Goal: Answer question/provide support: Share knowledge or assist other users

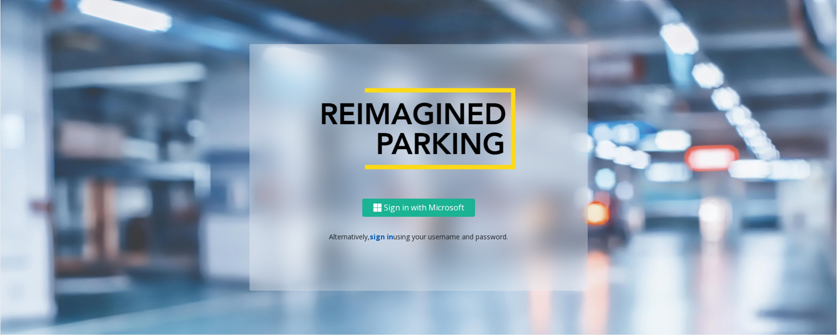
click at [386, 236] on link "sign in" at bounding box center [382, 236] width 24 height 9
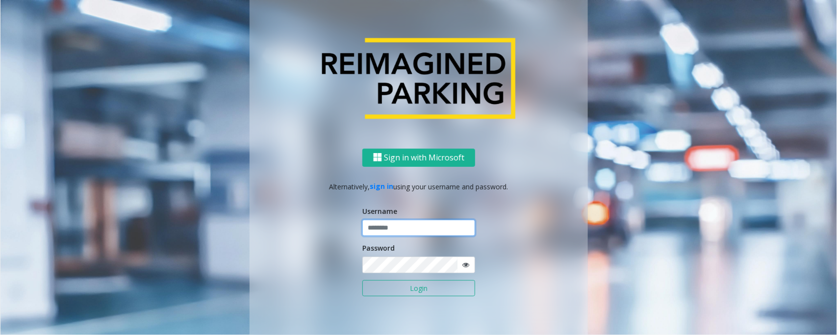
type input "*****"
click at [363, 280] on button "Login" at bounding box center [419, 288] width 113 height 17
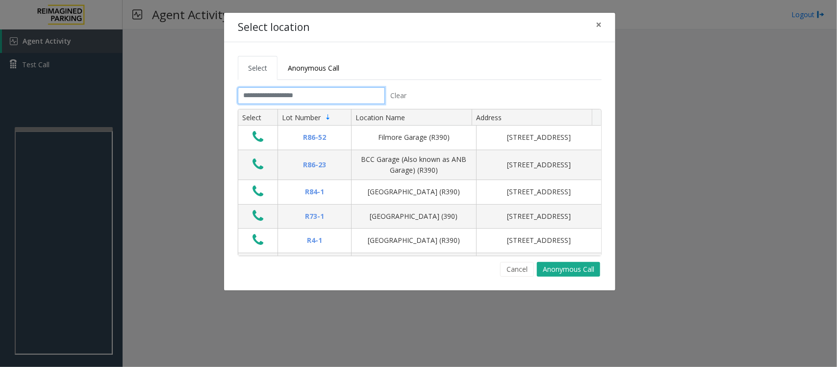
click at [299, 99] on input "text" at bounding box center [311, 95] width 147 height 17
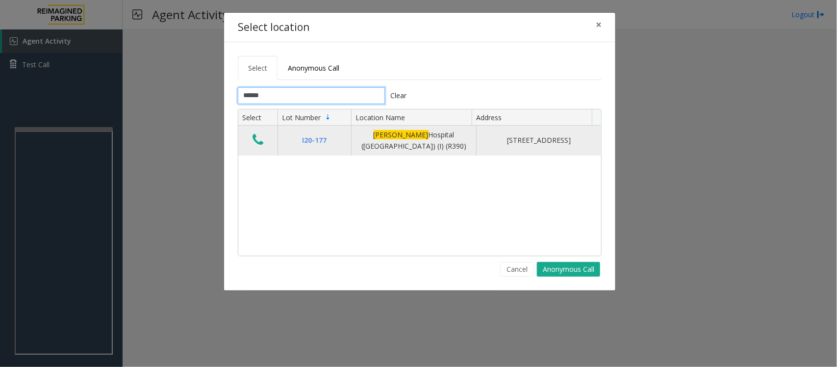
type input "******"
click at [256, 140] on icon "Data table" at bounding box center [258, 140] width 11 height 14
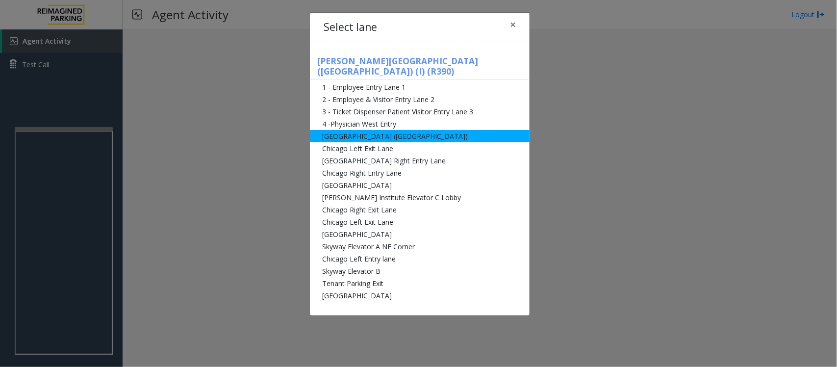
click at [352, 130] on li "[GEOGRAPHIC_DATA] ([GEOGRAPHIC_DATA])" at bounding box center [420, 136] width 220 height 12
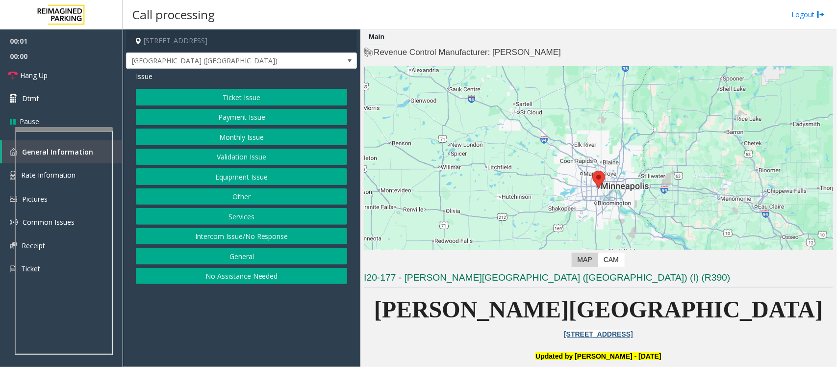
click at [243, 140] on button "Monthly Issue" at bounding box center [241, 137] width 211 height 17
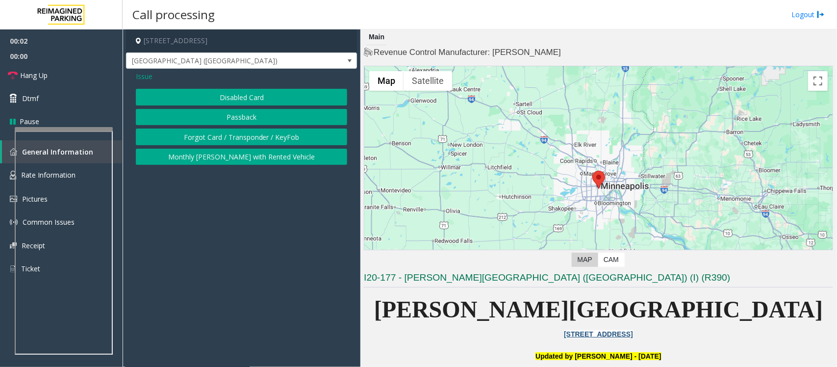
click at [233, 99] on button "Disabled Card" at bounding box center [241, 97] width 211 height 17
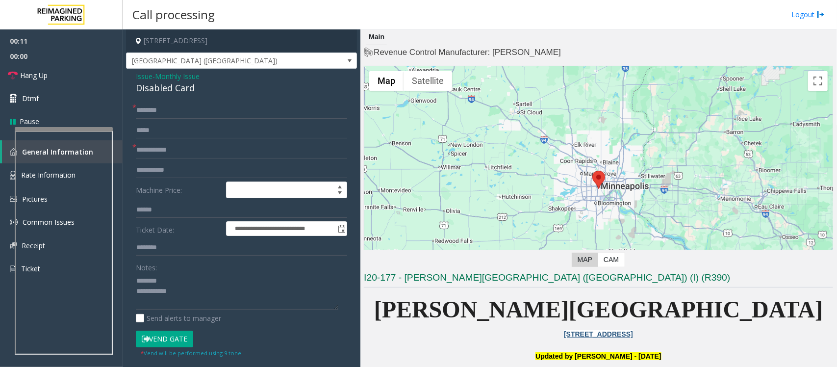
click at [157, 89] on div "Disabled Card" at bounding box center [241, 87] width 211 height 13
click at [195, 296] on textarea at bounding box center [237, 291] width 203 height 37
click at [204, 301] on textarea at bounding box center [237, 291] width 203 height 37
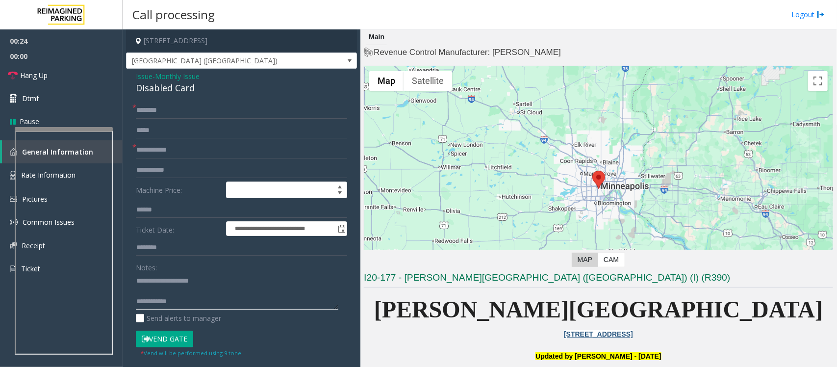
paste textarea "**********"
click at [156, 288] on textarea at bounding box center [237, 291] width 203 height 37
type textarea "**********"
click at [175, 142] on input "text" at bounding box center [241, 150] width 211 height 17
click at [175, 151] on input "text" at bounding box center [241, 150] width 211 height 17
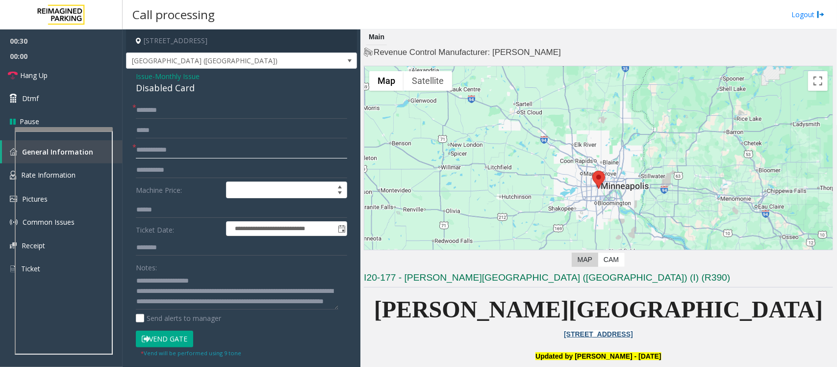
click at [175, 151] on input "text" at bounding box center [241, 150] width 211 height 17
type input "*"
type input "**"
click at [216, 104] on input "text" at bounding box center [241, 110] width 211 height 17
type input "**"
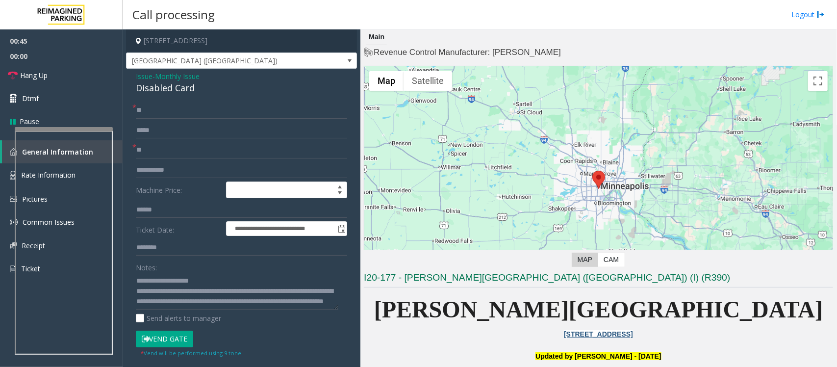
click at [170, 335] on button "Vend Gate" at bounding box center [164, 339] width 57 height 17
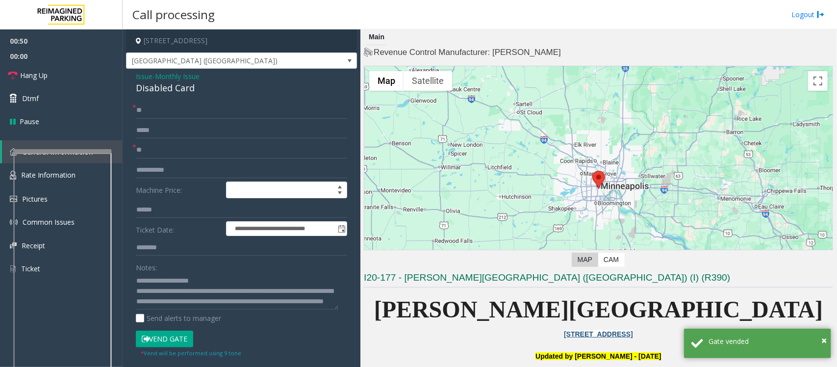
click at [54, 153] on div at bounding box center [63, 151] width 98 height 4
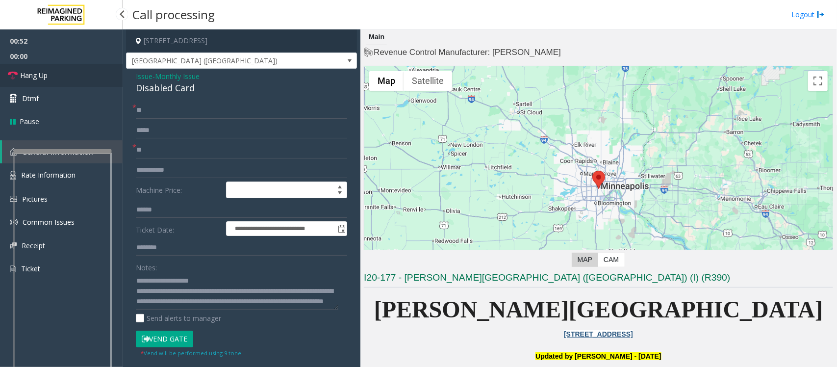
click at [44, 75] on span "Hang Up" at bounding box center [33, 75] width 27 height 10
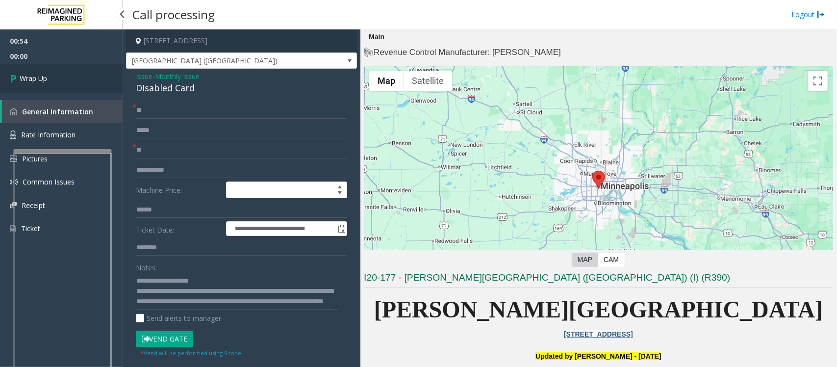
click at [44, 75] on span "Wrap Up" at bounding box center [33, 78] width 27 height 10
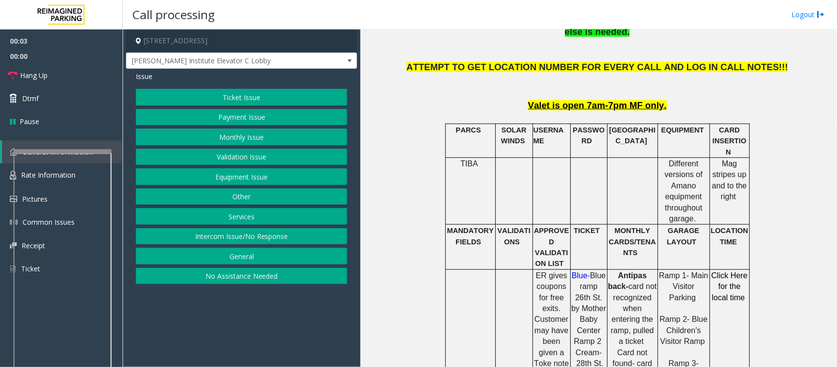
scroll to position [429, 0]
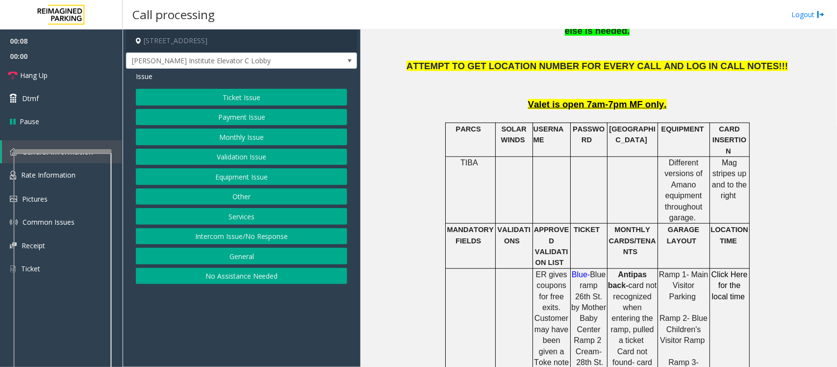
click at [258, 94] on button "Ticket Issue" at bounding box center [241, 97] width 211 height 17
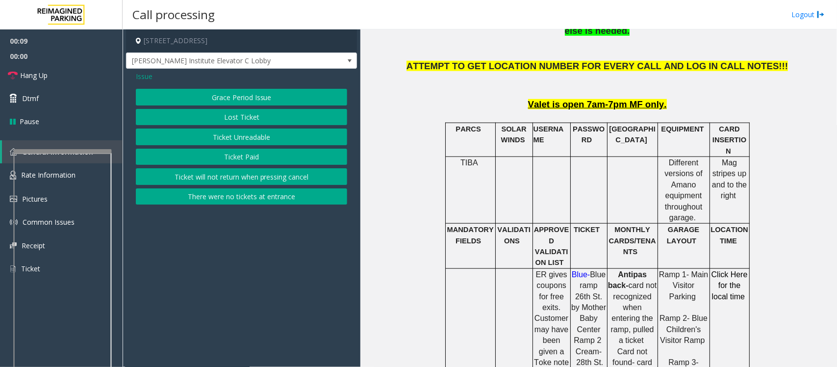
click at [232, 137] on button "Ticket Unreadable" at bounding box center [241, 137] width 211 height 17
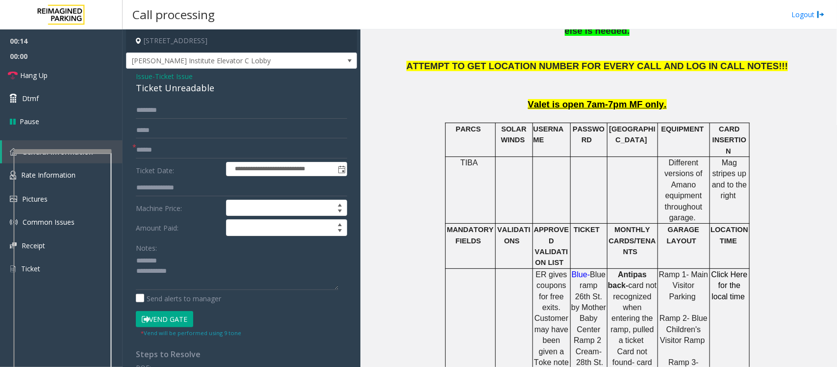
click at [185, 88] on div "Ticket Unreadable" at bounding box center [241, 87] width 211 height 13
click at [177, 275] on textarea at bounding box center [237, 271] width 203 height 37
click at [182, 267] on textarea at bounding box center [237, 271] width 203 height 37
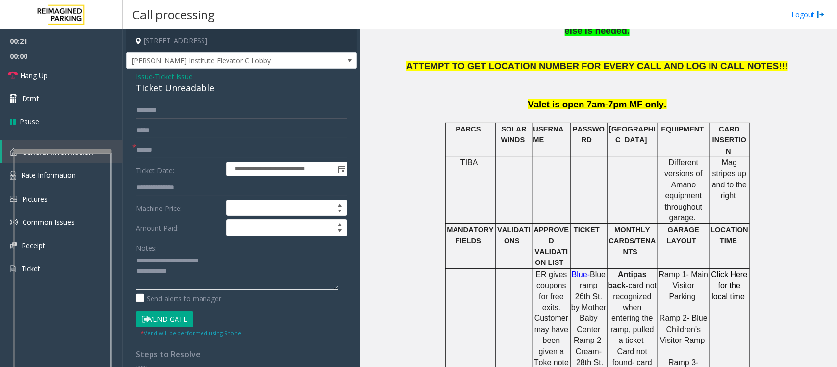
type textarea "**********"
click at [189, 143] on input "text" at bounding box center [241, 150] width 211 height 17
type input "**"
click at [227, 284] on textarea at bounding box center [237, 271] width 203 height 37
click at [37, 70] on span "Hang Up" at bounding box center [33, 75] width 27 height 10
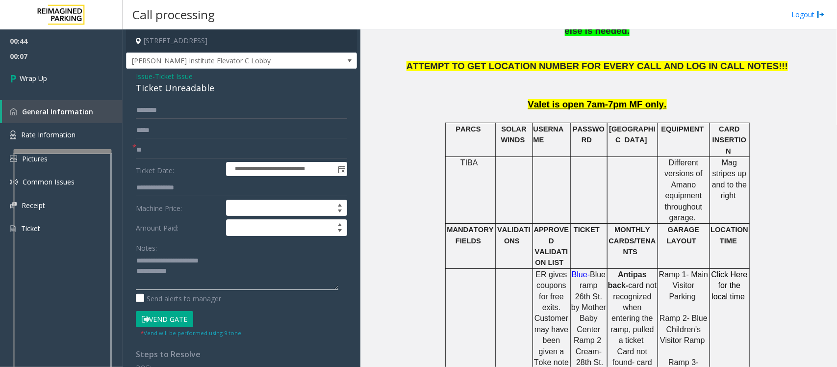
click at [198, 275] on textarea at bounding box center [237, 271] width 203 height 37
paste textarea "**********"
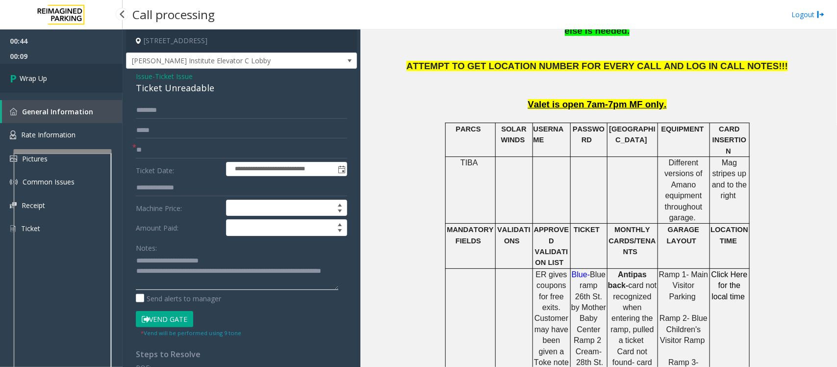
type textarea "**********"
click at [33, 74] on span "Wrap Up" at bounding box center [33, 78] width 27 height 10
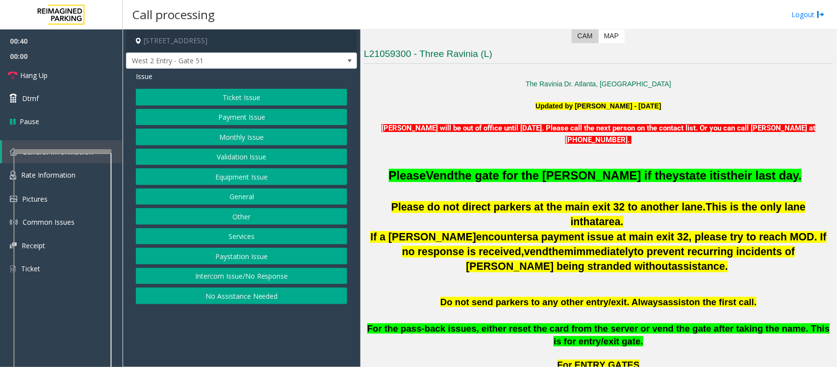
scroll to position [245, 0]
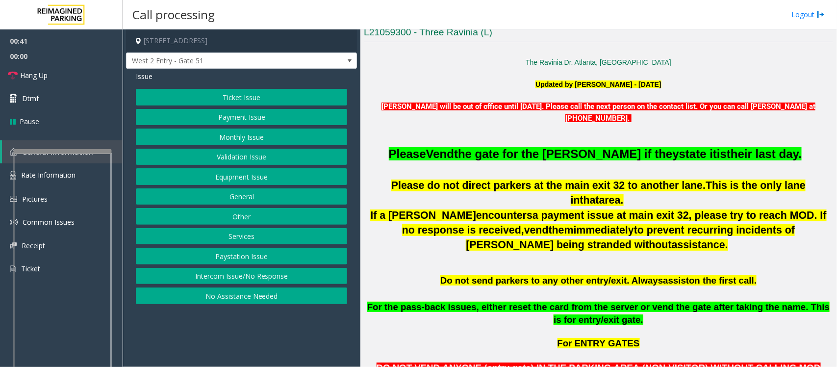
click at [650, 228] on p "If a [PERSON_NAME] encounters a payment issue at main exit 32, please try to re…" at bounding box center [599, 230] width 470 height 45
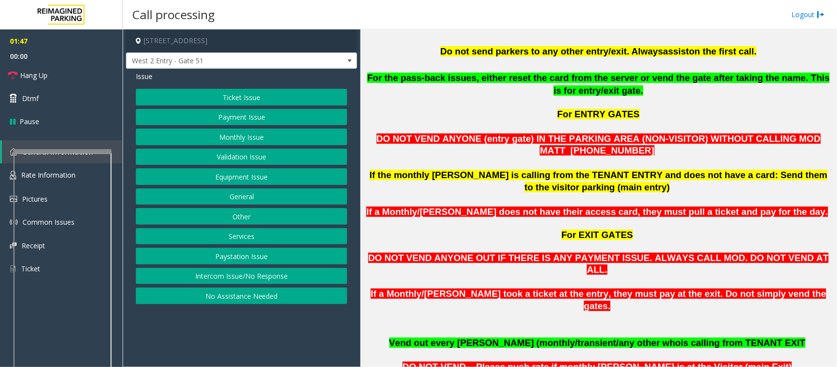
scroll to position [413, 0]
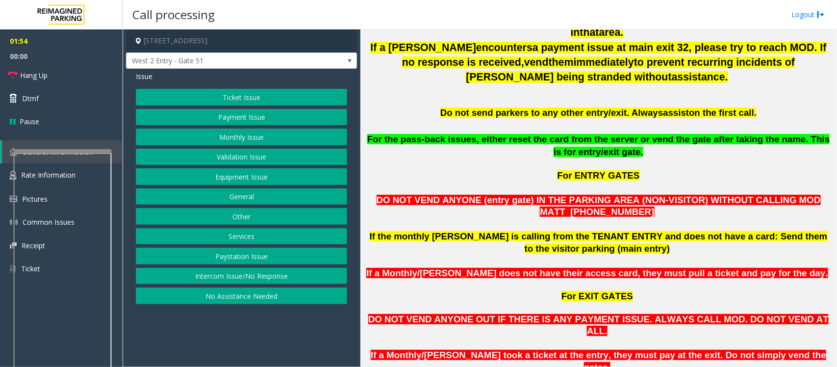
click at [244, 180] on button "Equipment Issue" at bounding box center [241, 176] width 211 height 17
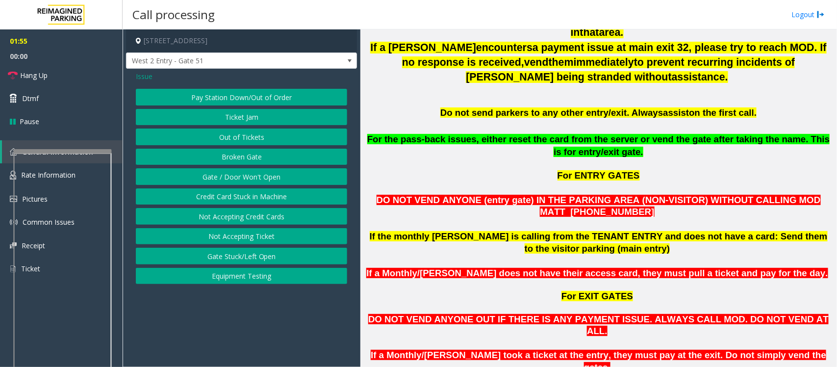
click at [232, 174] on button "Gate / Door Won't Open" at bounding box center [241, 176] width 211 height 17
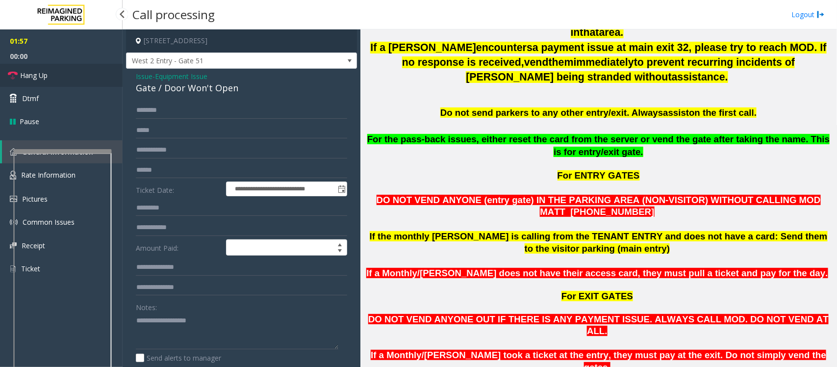
click at [50, 77] on link "Hang Up" at bounding box center [61, 75] width 123 height 23
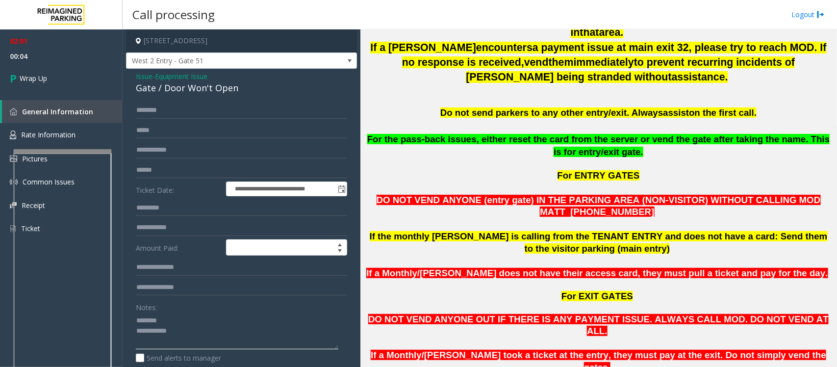
click at [178, 321] on textarea at bounding box center [237, 331] width 203 height 37
click at [184, 89] on div "Gate / Door Won't Open" at bounding box center [241, 87] width 211 height 13
click at [188, 335] on textarea at bounding box center [237, 331] width 203 height 37
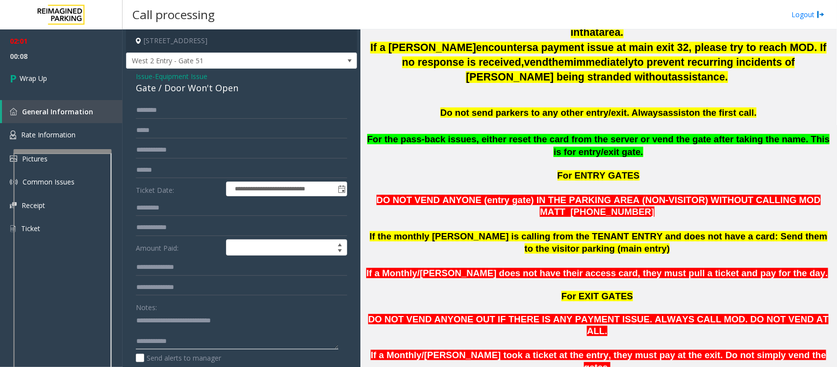
click at [160, 333] on textarea at bounding box center [237, 331] width 203 height 37
click at [206, 334] on textarea at bounding box center [237, 331] width 203 height 37
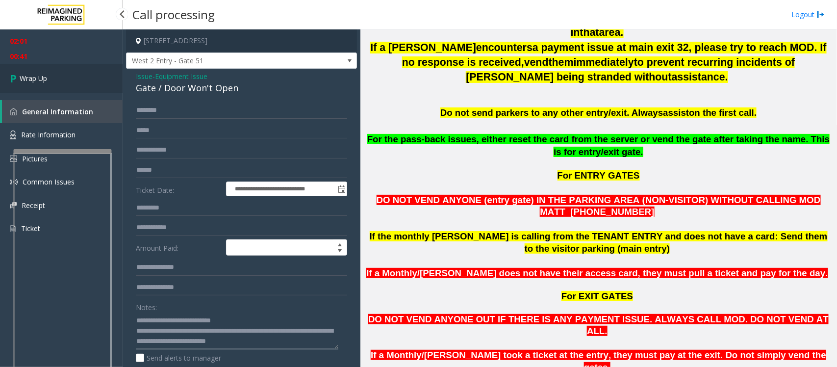
type textarea "**********"
click at [63, 76] on link "Wrap Up" at bounding box center [61, 78] width 123 height 29
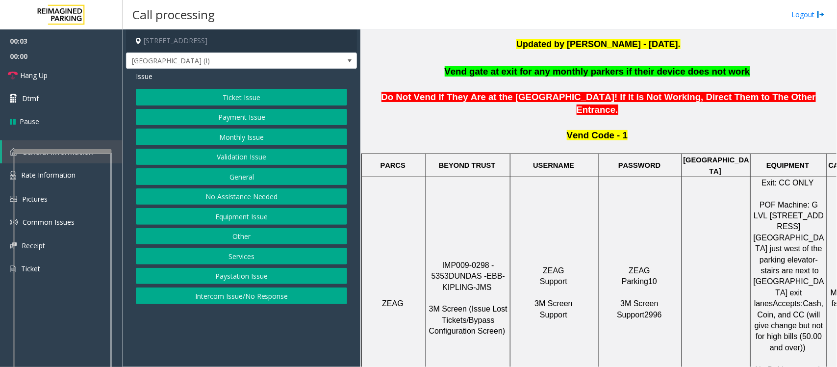
scroll to position [368, 0]
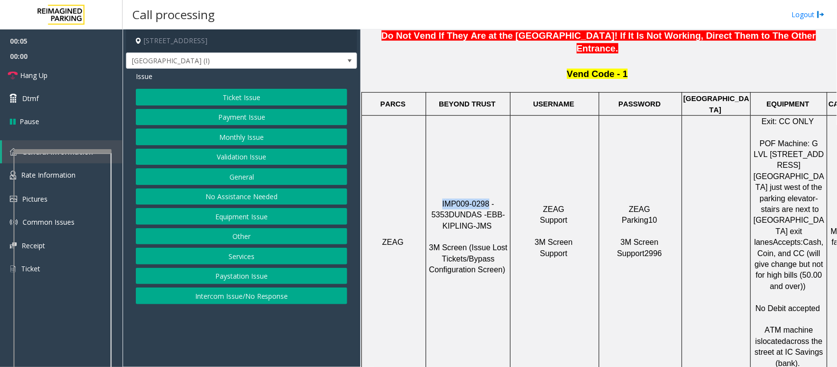
drag, startPoint x: 435, startPoint y: 163, endPoint x: 479, endPoint y: 162, distance: 44.2
click at [479, 199] on p "IMP009-0298 - 5353 DUNDAS - EBB-KIPLING-JMS 3M Screen (Issue Lost Tickets/Bypas…" at bounding box center [468, 243] width 83 height 88
copy span "IMP009-0298"
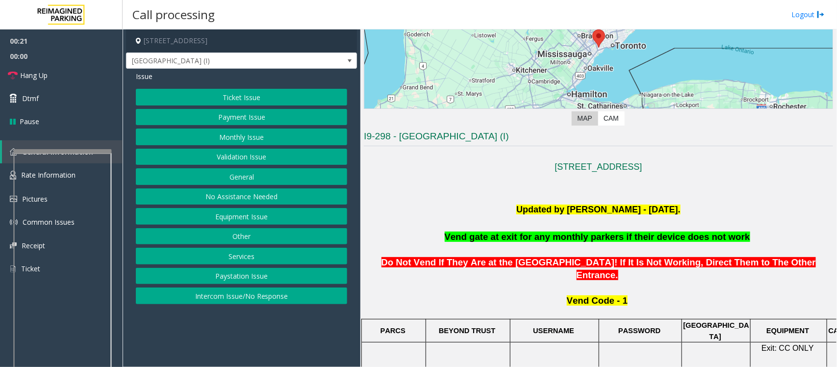
scroll to position [123, 0]
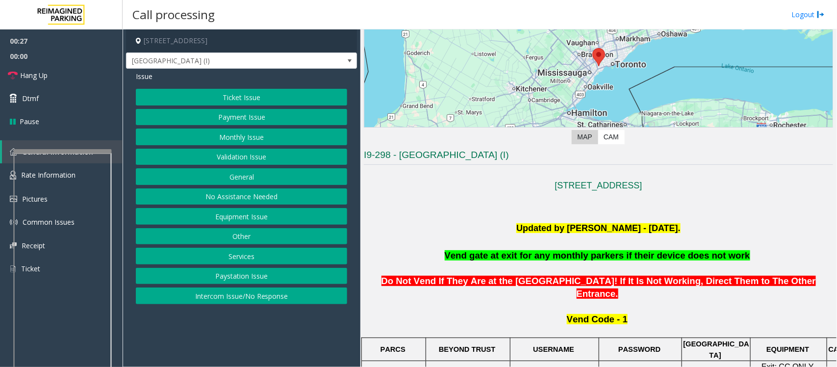
click at [229, 217] on button "Equipment Issue" at bounding box center [241, 216] width 211 height 17
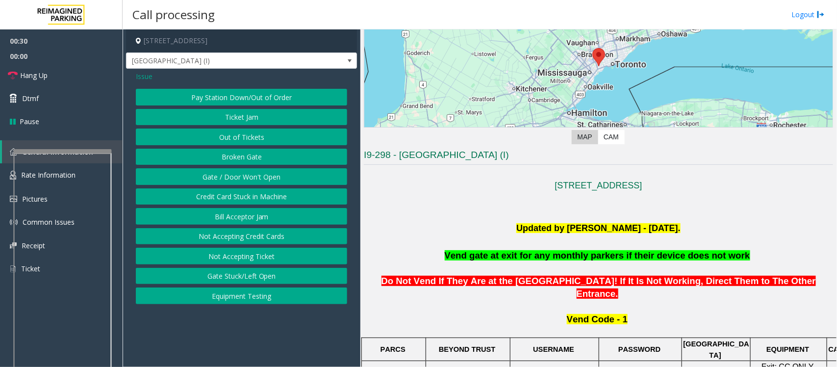
click at [258, 281] on button "Gate Stuck/Left Open" at bounding box center [241, 276] width 211 height 17
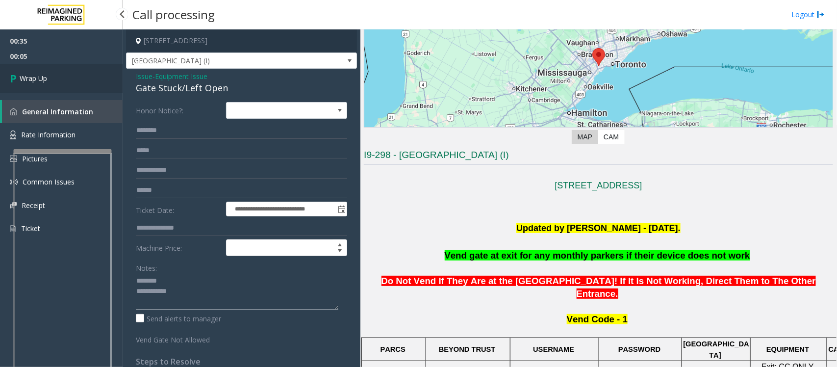
type textarea "**********"
click at [32, 74] on span "Wrap Up" at bounding box center [33, 78] width 27 height 10
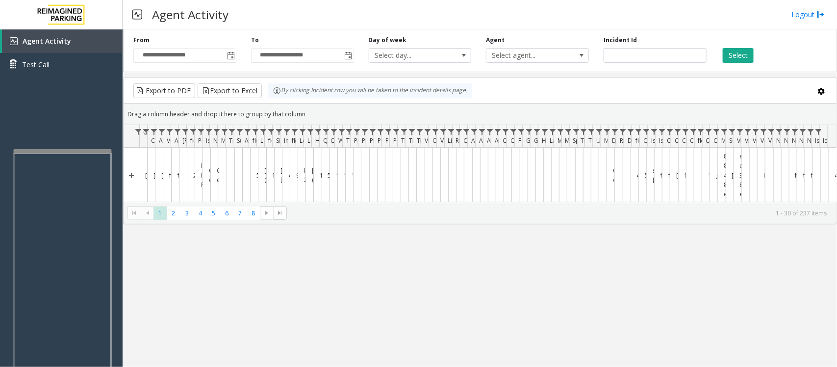
click at [187, 87] on button "Export to PDF" at bounding box center [164, 90] width 62 height 15
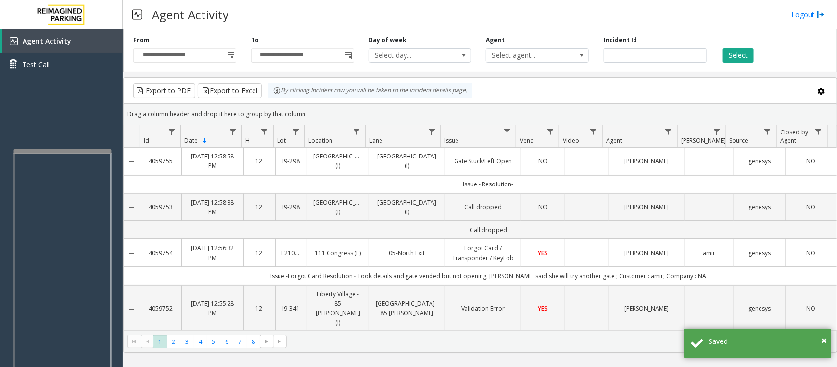
click at [538, 169] on td "NO" at bounding box center [543, 161] width 44 height 27
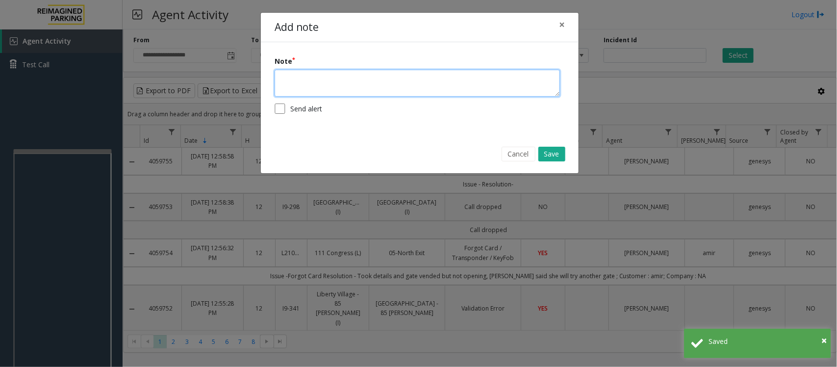
click at [354, 81] on textarea at bounding box center [418, 83] width 286 height 27
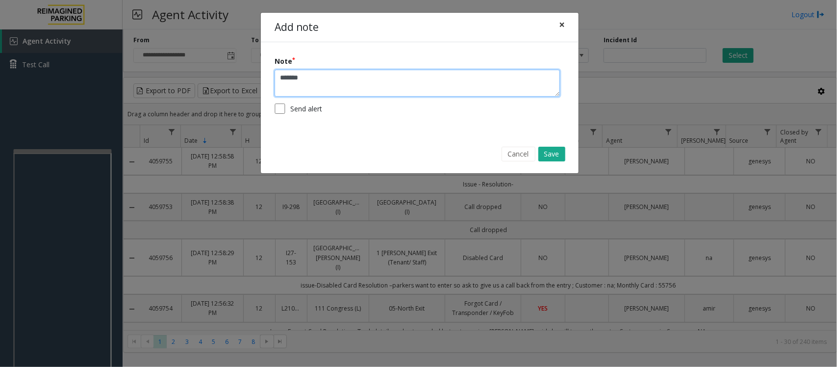
type textarea "******"
click at [560, 25] on span "×" at bounding box center [562, 25] width 6 height 14
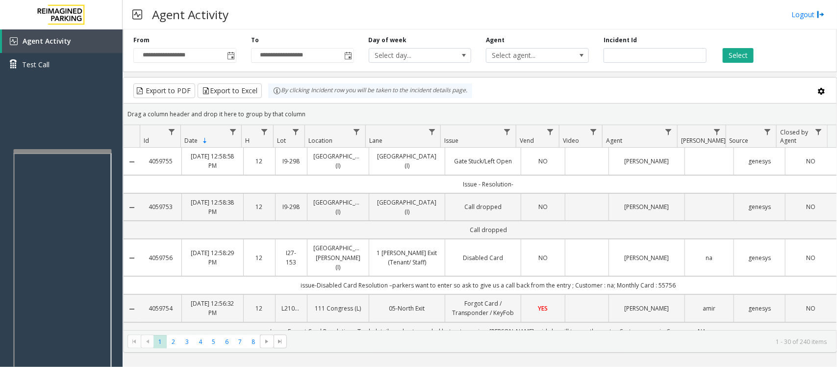
drag, startPoint x: 445, startPoint y: 160, endPoint x: 511, endPoint y: 165, distance: 65.4
click at [511, 165] on td "Gate Stuck/Left Open" at bounding box center [483, 161] width 76 height 27
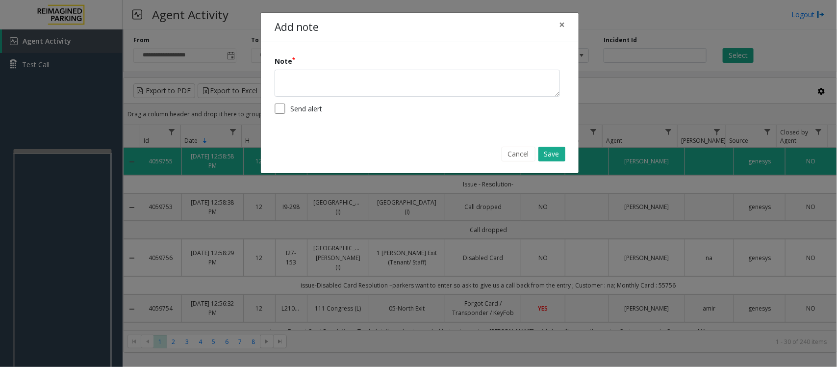
copy link "Gate Stuck/Left Open"
click at [555, 23] on button "×" at bounding box center [562, 25] width 20 height 24
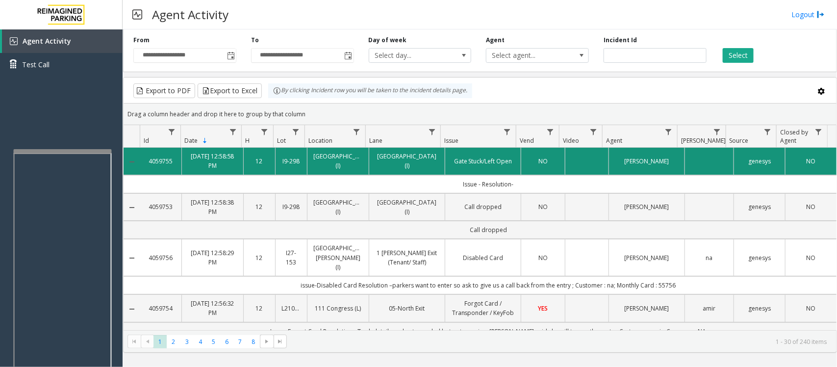
copy link "Gate Stuck/Left Open"
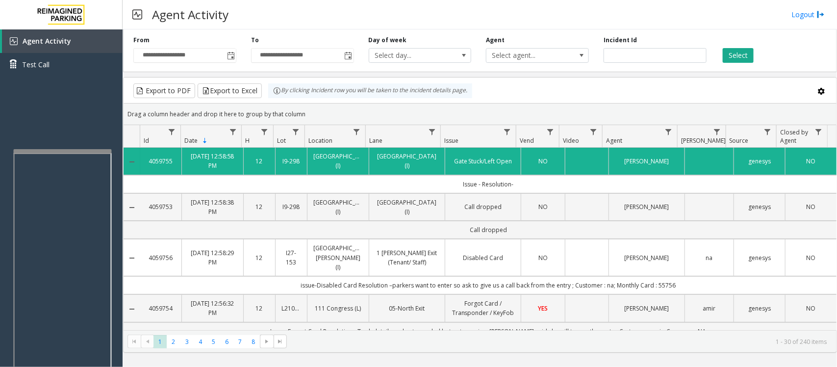
click at [518, 180] on td "Issue - Resolution-" at bounding box center [488, 184] width 697 height 18
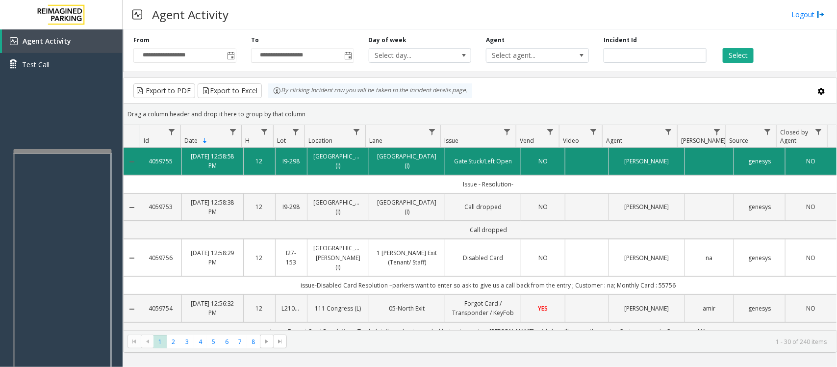
drag, startPoint x: 514, startPoint y: 161, endPoint x: 443, endPoint y: 164, distance: 71.2
click at [445, 164] on td "Gate Stuck/Left Open" at bounding box center [483, 161] width 76 height 27
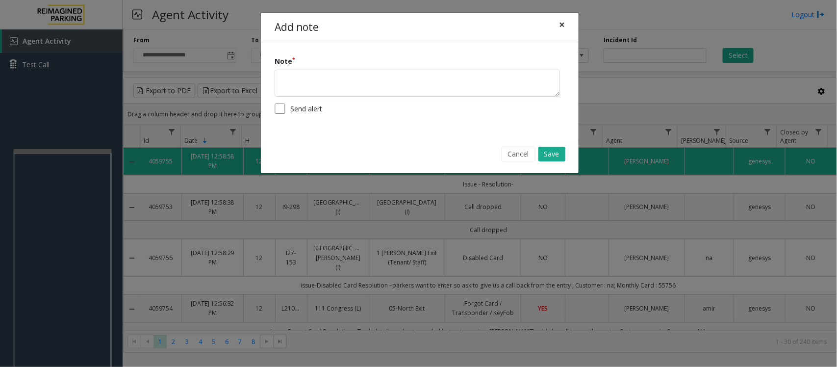
click at [563, 26] on span "×" at bounding box center [562, 25] width 6 height 14
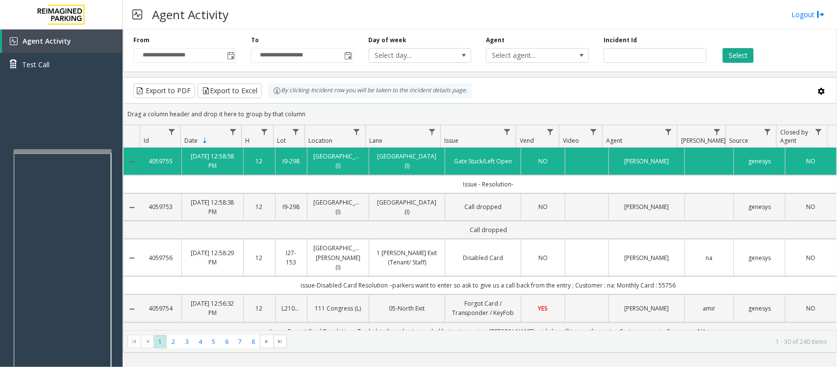
click at [533, 180] on td "Issue - Resolution-" at bounding box center [488, 184] width 697 height 18
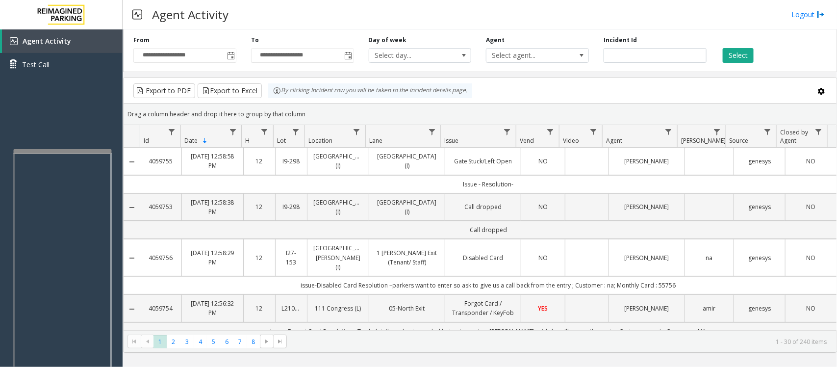
click at [410, 163] on link "[GEOGRAPHIC_DATA] (I)" at bounding box center [407, 161] width 64 height 19
click at [457, 172] on td "Gate Stuck/Left Open" at bounding box center [483, 161] width 76 height 27
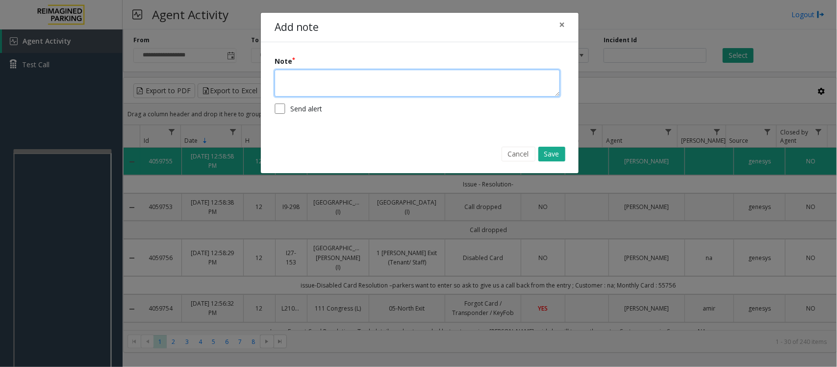
click at [429, 84] on textarea at bounding box center [418, 83] width 286 height 27
paste textarea "**********"
type textarea "**********"
